Goal: Find specific page/section: Find specific page/section

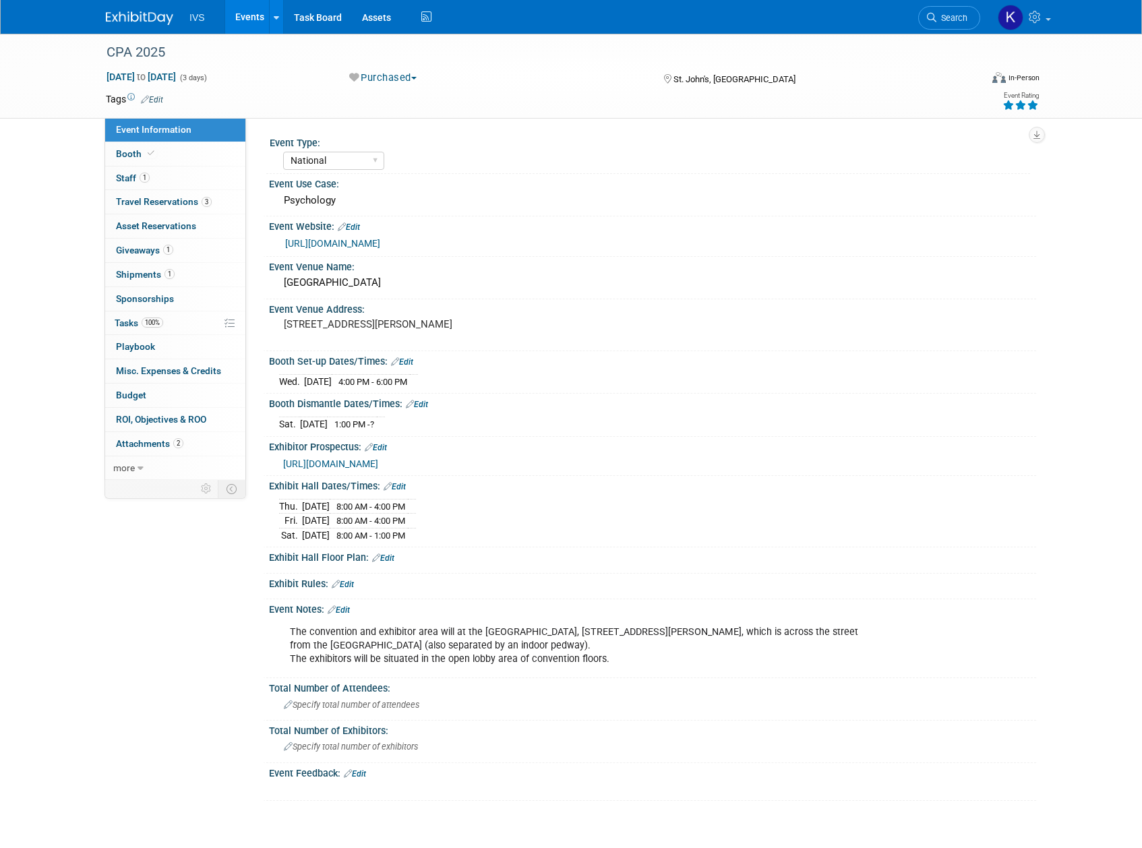
select select "National"
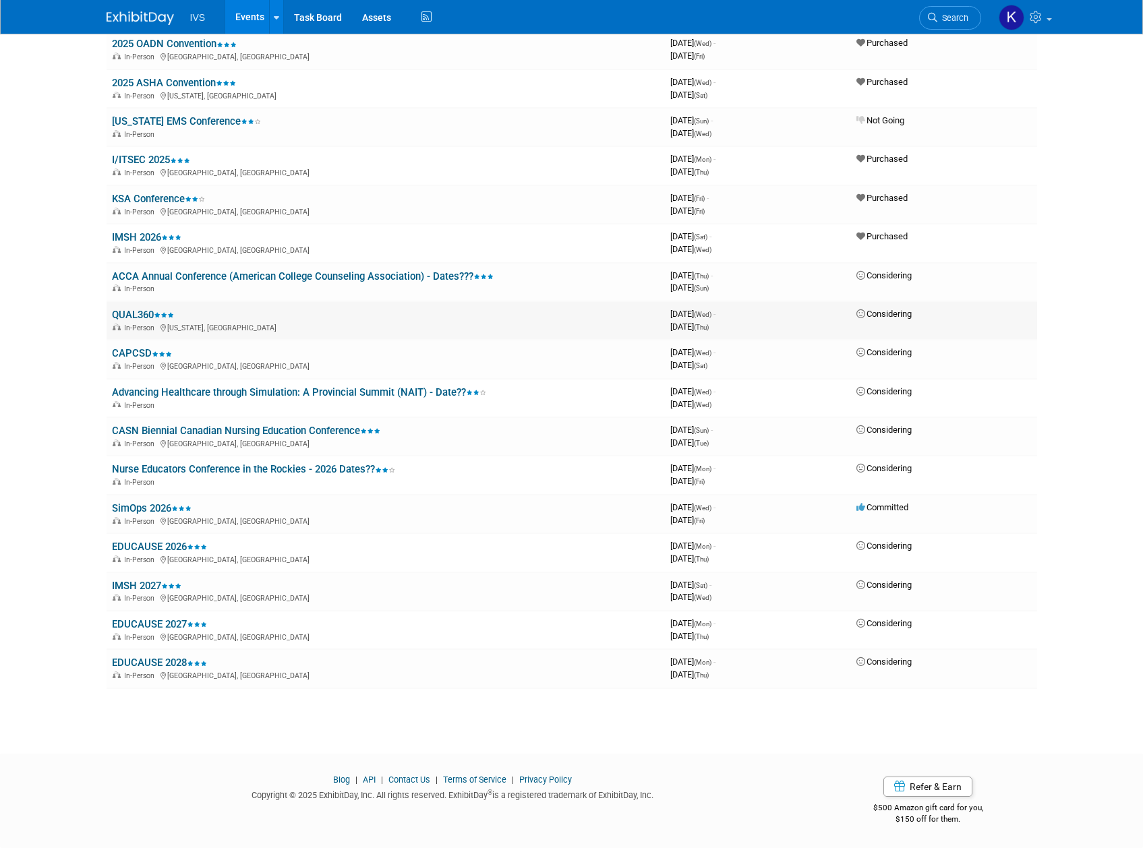
scroll to position [800, 0]
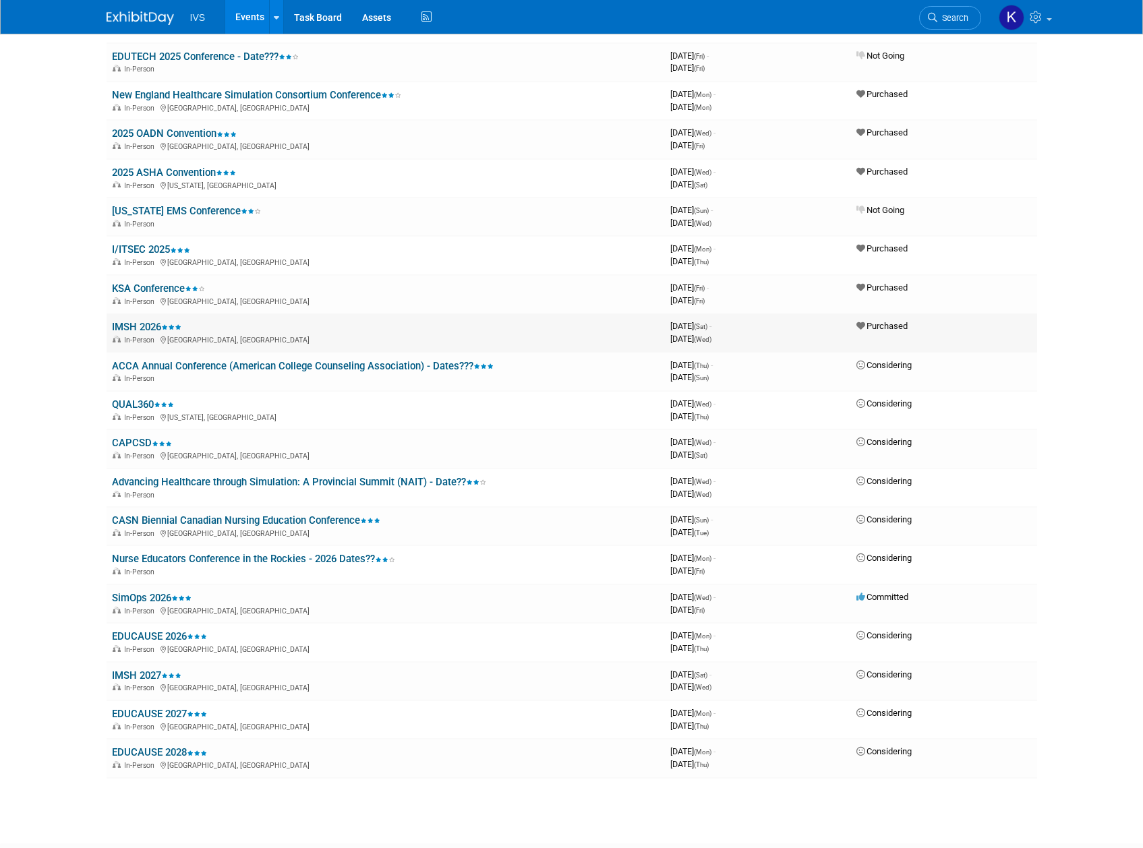
click at [148, 324] on link "IMSH 2026" at bounding box center [146, 327] width 69 height 12
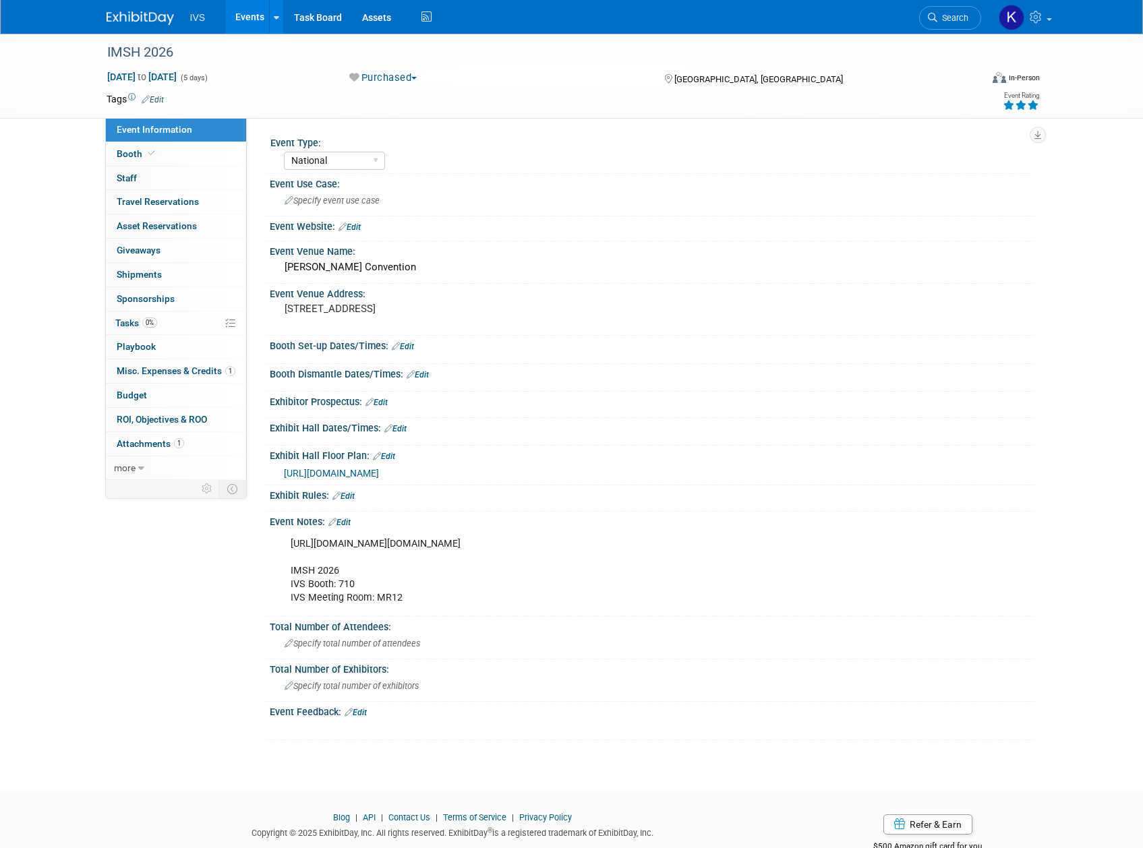
select select "National"
